Goal: Information Seeking & Learning: Find contact information

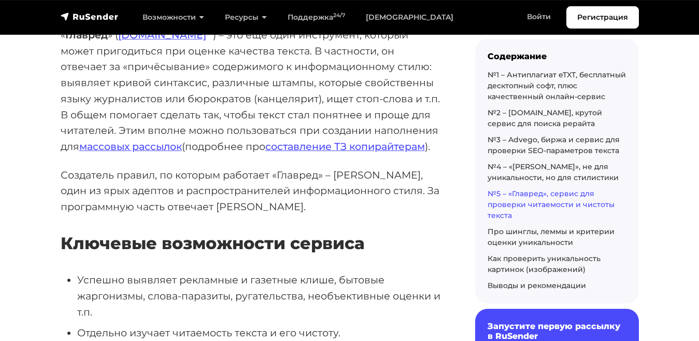
scroll to position [7288, 0]
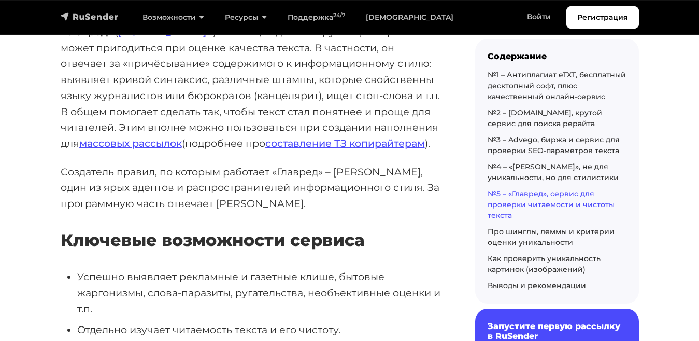
click at [115, 19] on img "navbar" at bounding box center [90, 16] width 58 height 10
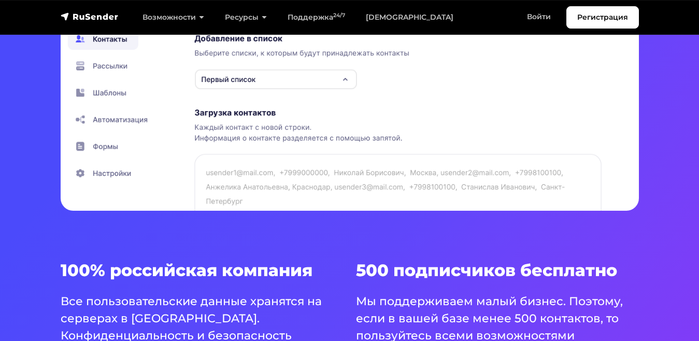
scroll to position [417, 0]
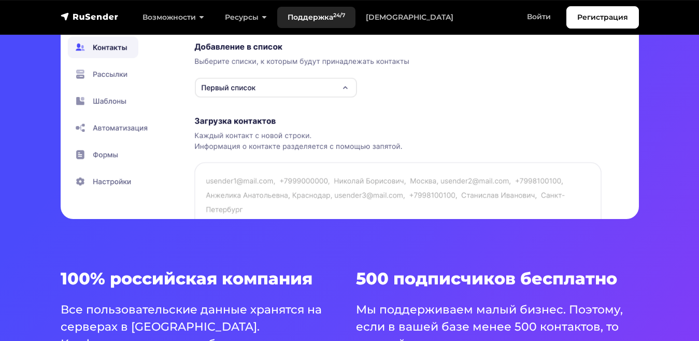
click at [298, 13] on link "Поддержка 24/7" at bounding box center [316, 17] width 78 height 21
